Goal: Task Accomplishment & Management: Use online tool/utility

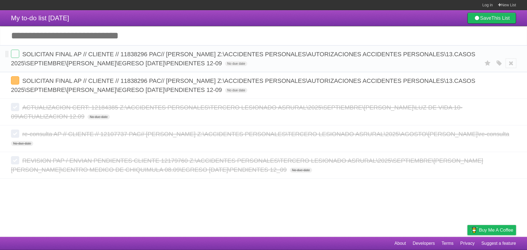
drag, startPoint x: 512, startPoint y: 62, endPoint x: 279, endPoint y: 48, distance: 232.5
click at [512, 62] on icon at bounding box center [512, 63] width 8 height 9
